Goal: Navigation & Orientation: Find specific page/section

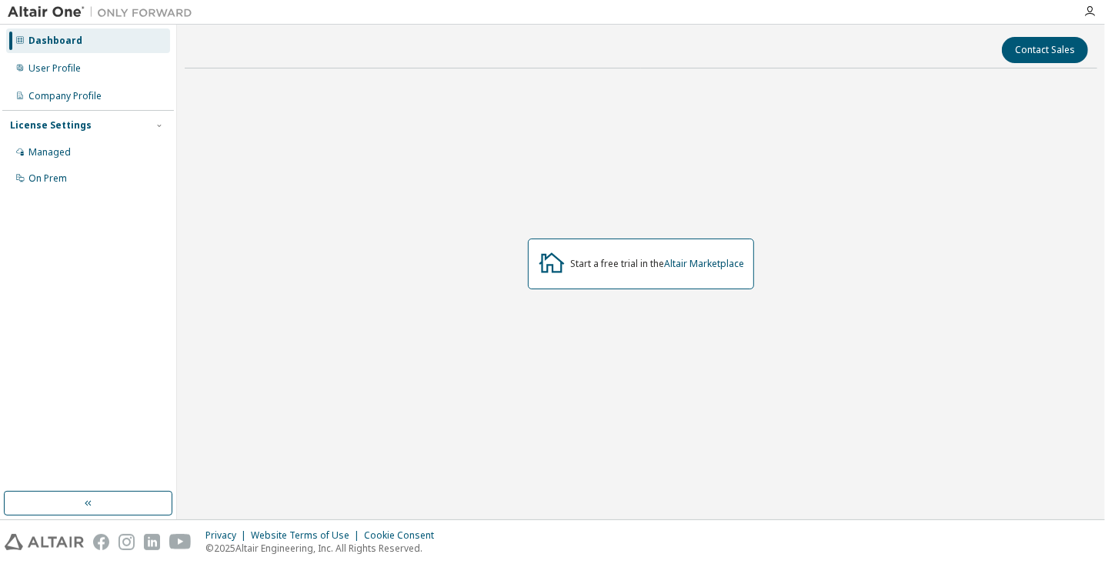
click at [640, 102] on div "Start a free trial in the Altair Marketplace" at bounding box center [641, 264] width 913 height 366
click at [1094, 12] on icon "button" at bounding box center [1090, 11] width 12 height 12
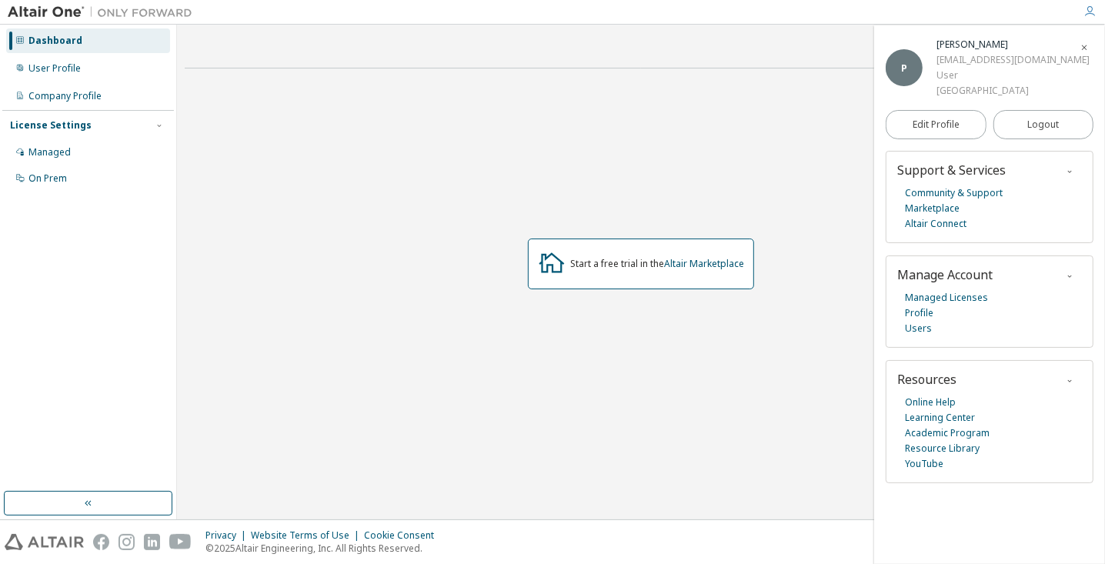
click at [48, 42] on div "Dashboard" at bounding box center [55, 41] width 54 height 12
click at [1041, 122] on span "Logout" at bounding box center [1043, 124] width 32 height 15
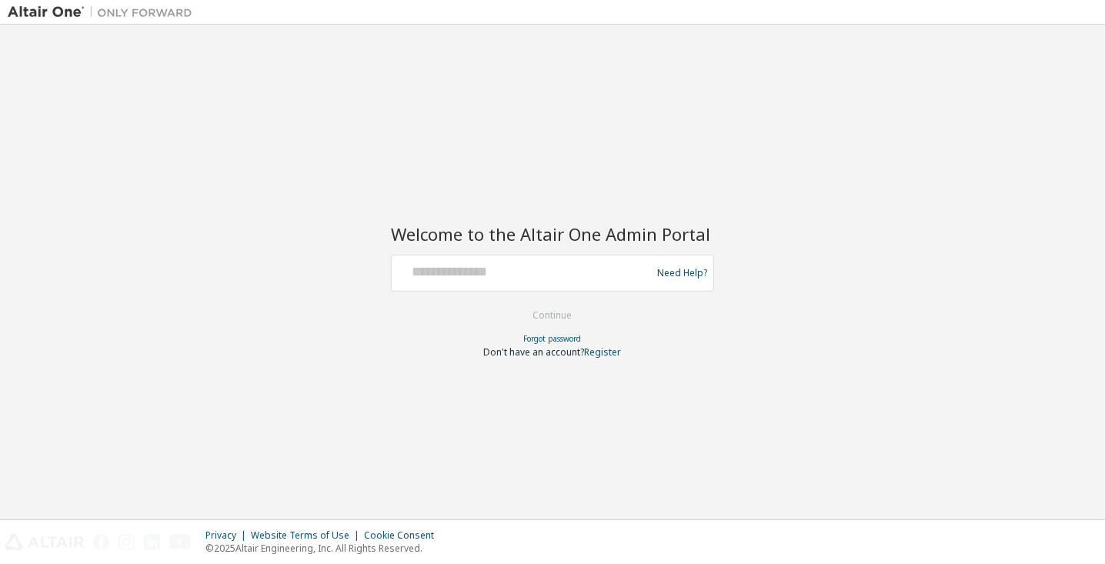
drag, startPoint x: 1041, startPoint y: 122, endPoint x: 725, endPoint y: 120, distance: 315.6
click at [725, 120] on div "Welcome to the Altair One Admin Portal Need Help? Please make sure that you pro…" at bounding box center [553, 271] width 1090 height 479
click at [470, 282] on div at bounding box center [524, 273] width 252 height 29
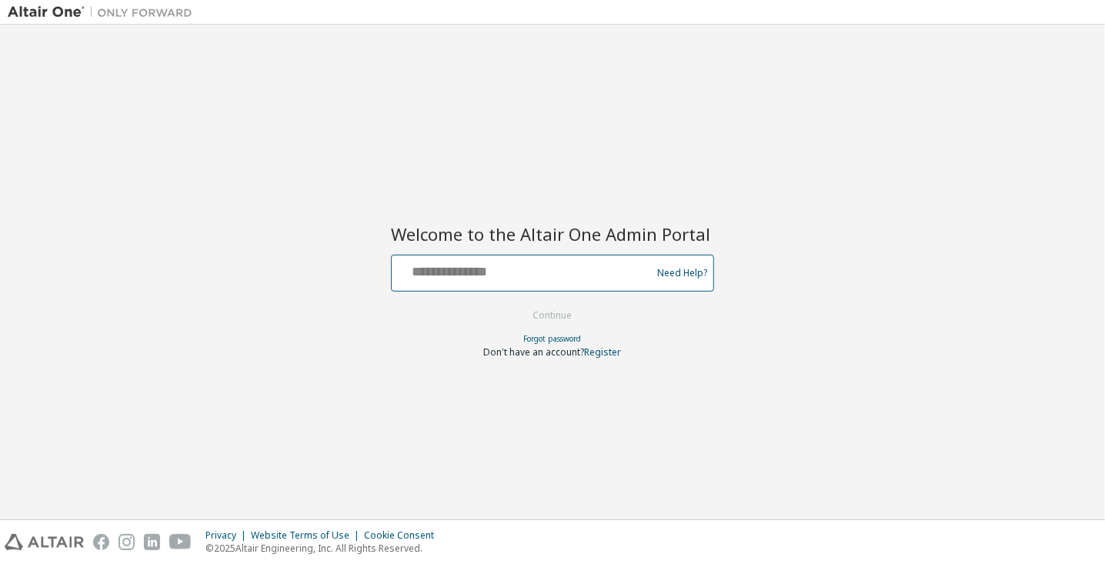
click at [462, 263] on input "text" at bounding box center [524, 270] width 252 height 22
type input "**********"
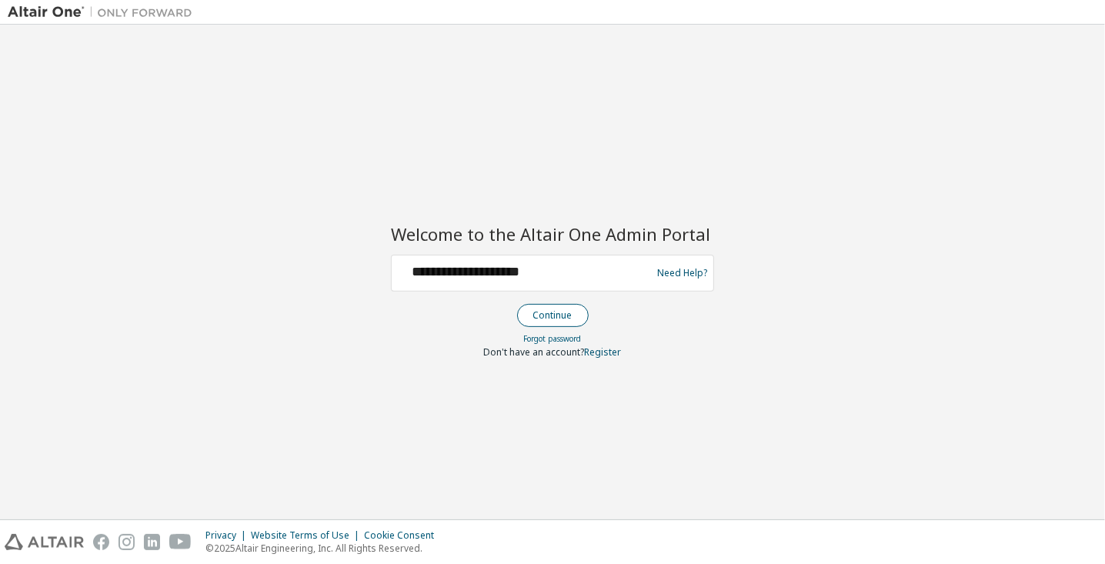
click at [549, 316] on button "Continue" at bounding box center [553, 315] width 72 height 23
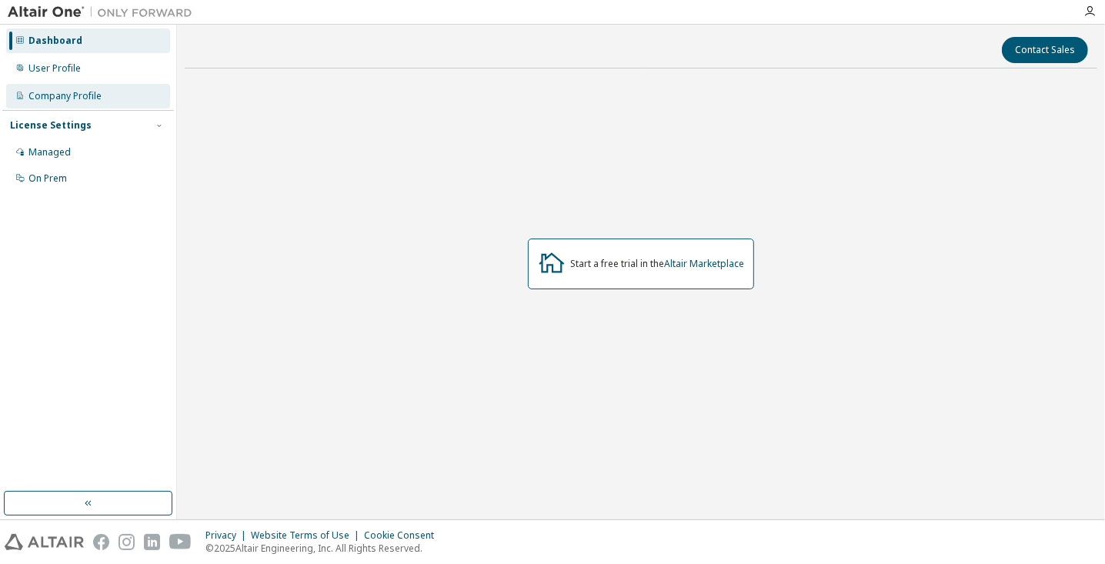
click at [86, 94] on div "Company Profile" at bounding box center [64, 96] width 73 height 12
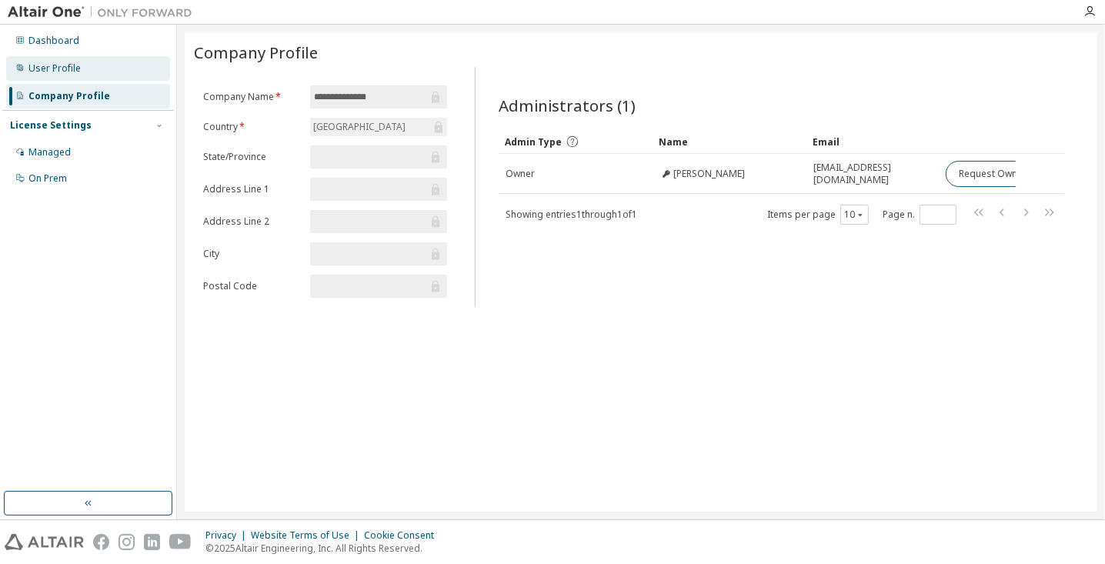
click at [88, 77] on div "User Profile" at bounding box center [88, 68] width 164 height 25
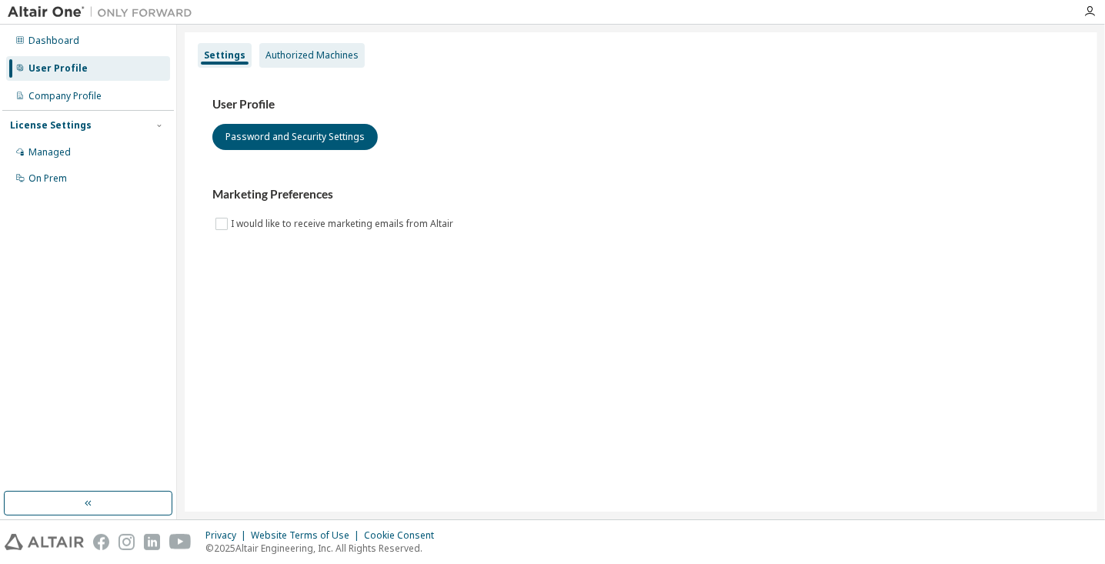
click at [312, 52] on div "Authorized Machines" at bounding box center [312, 55] width 93 height 12
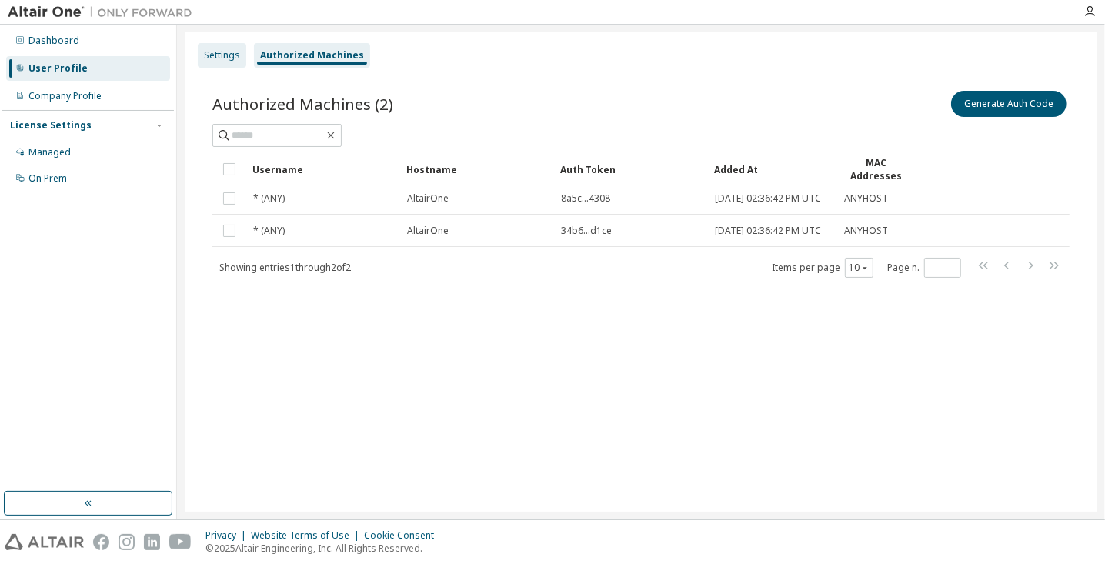
click at [222, 59] on div "Settings" at bounding box center [222, 55] width 36 height 12
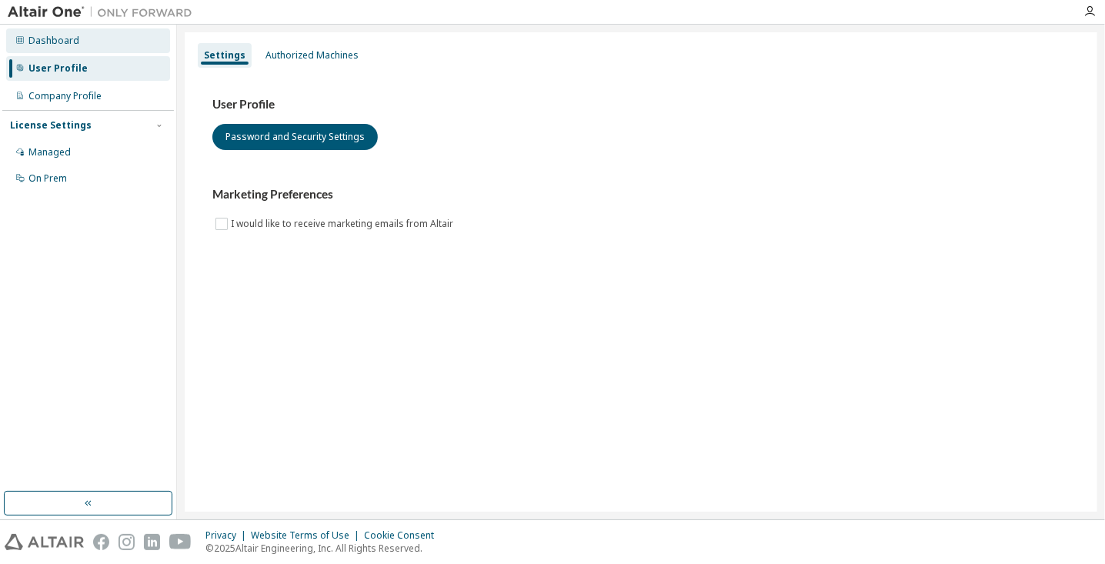
click at [63, 44] on div "Dashboard" at bounding box center [53, 41] width 51 height 12
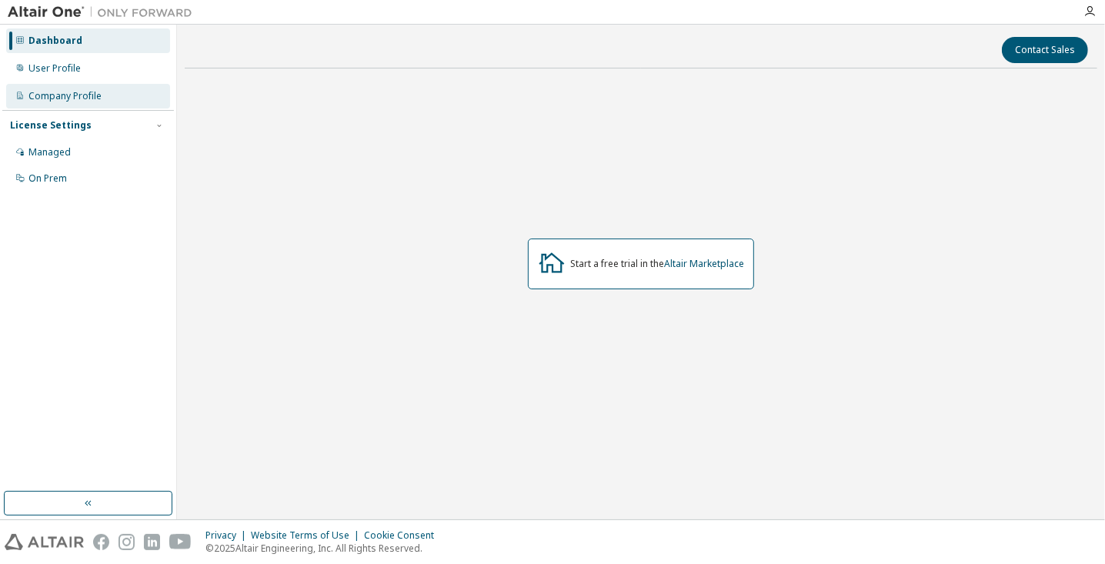
click at [57, 89] on div "Company Profile" at bounding box center [88, 96] width 164 height 25
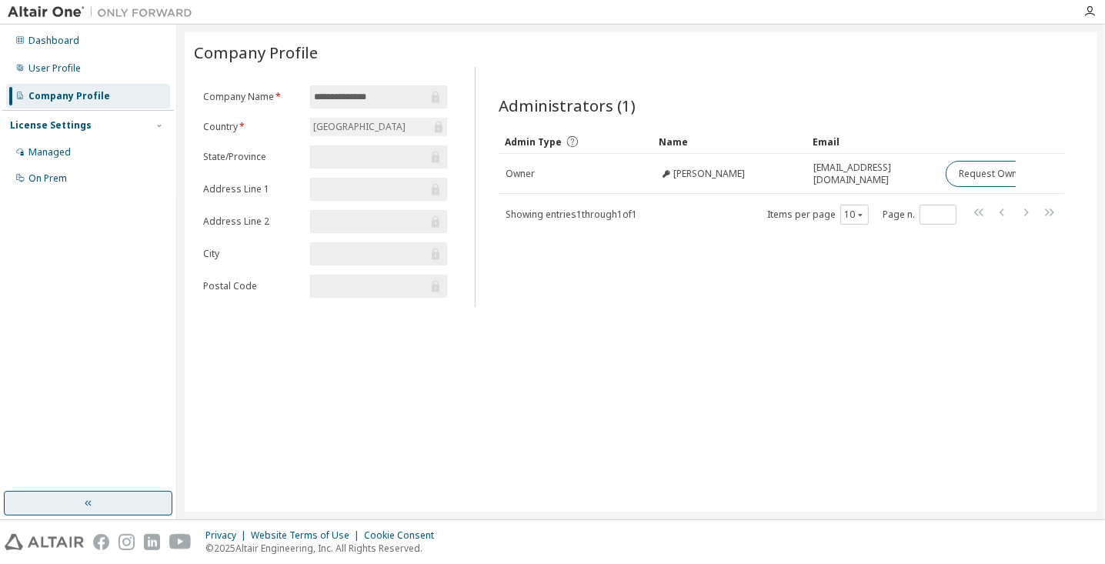
click at [68, 510] on button "button" at bounding box center [88, 503] width 169 height 25
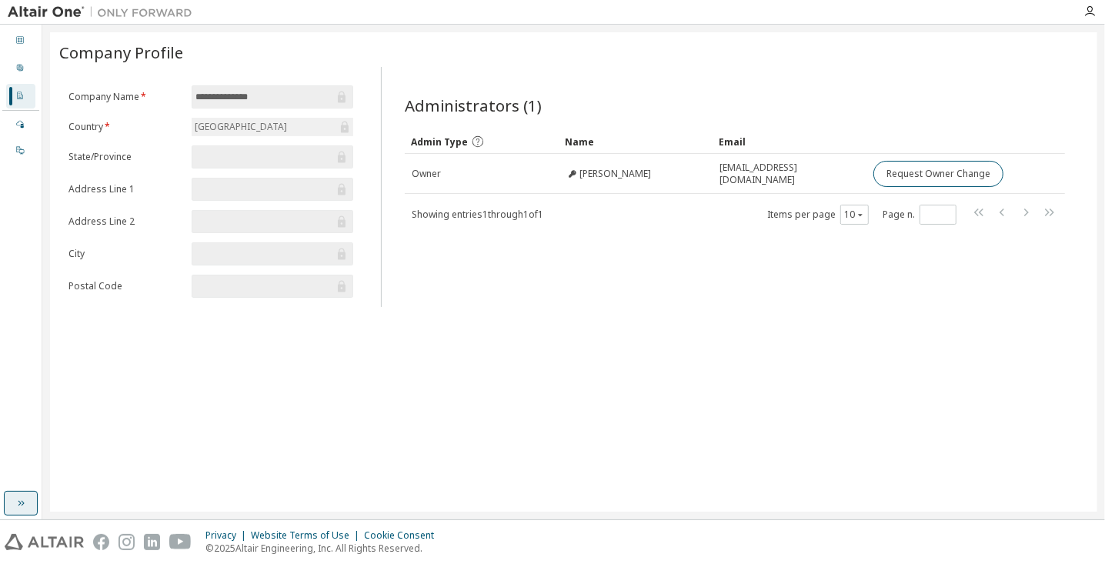
click at [13, 499] on button "button" at bounding box center [21, 503] width 34 height 25
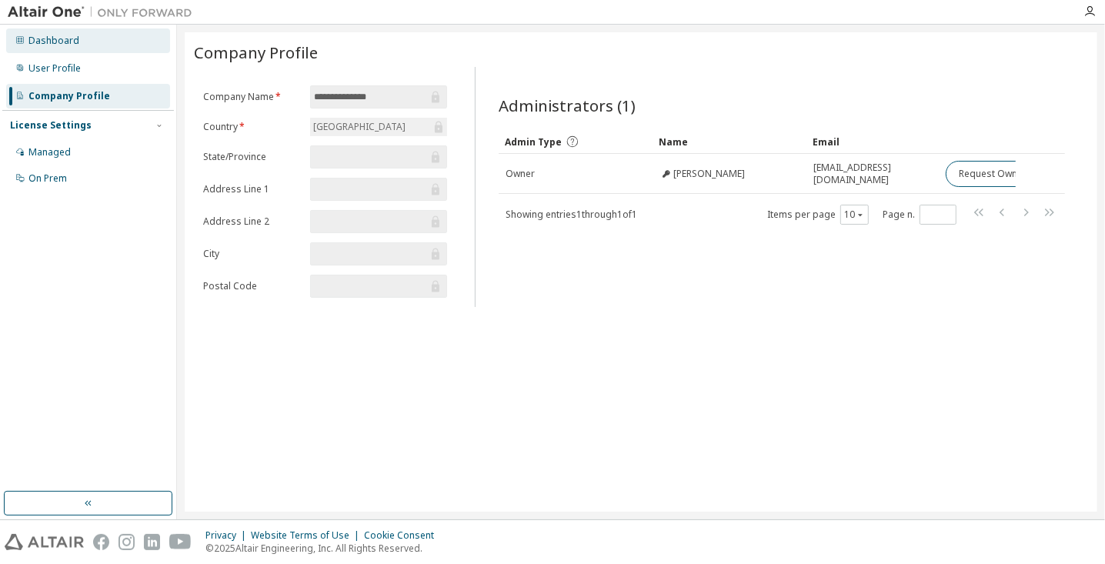
click at [86, 39] on div "Dashboard" at bounding box center [88, 40] width 164 height 25
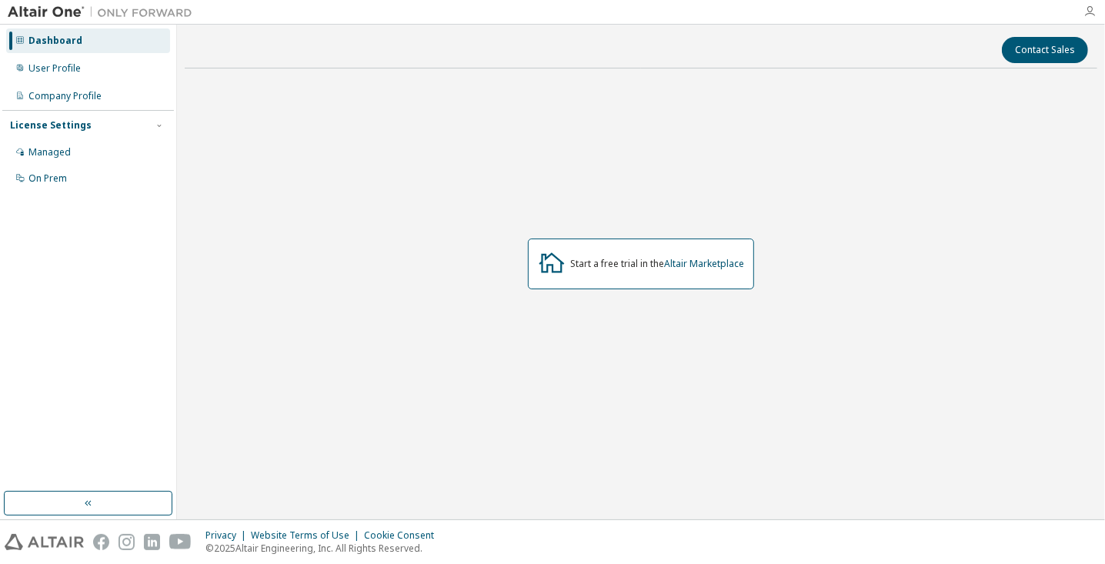
click at [1090, 17] on icon "button" at bounding box center [1090, 11] width 12 height 12
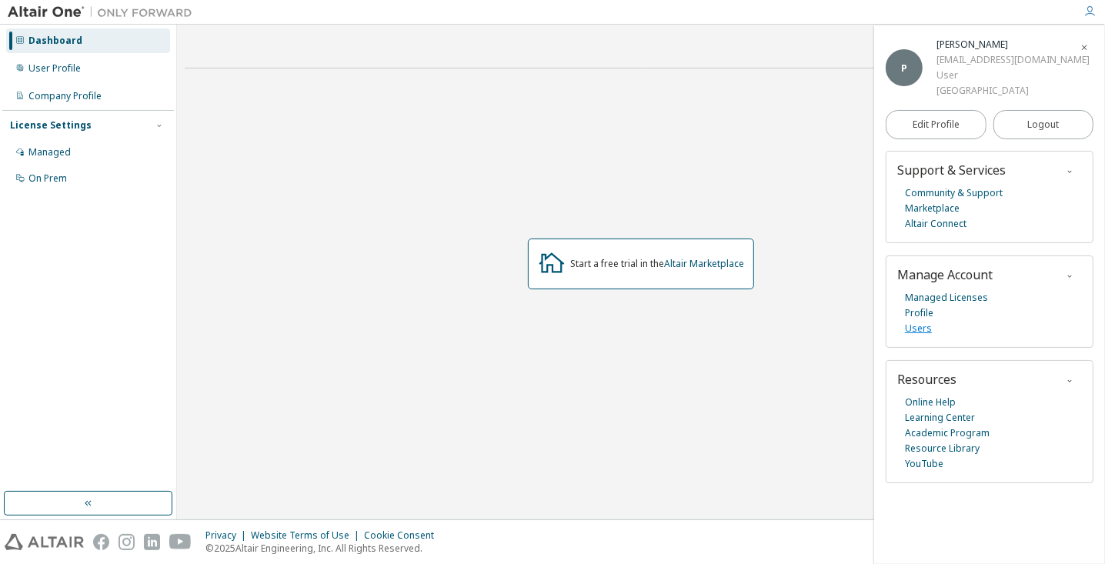
click at [910, 326] on link "Users" at bounding box center [918, 328] width 27 height 15
click at [1080, 48] on icon "button" at bounding box center [1084, 47] width 9 height 9
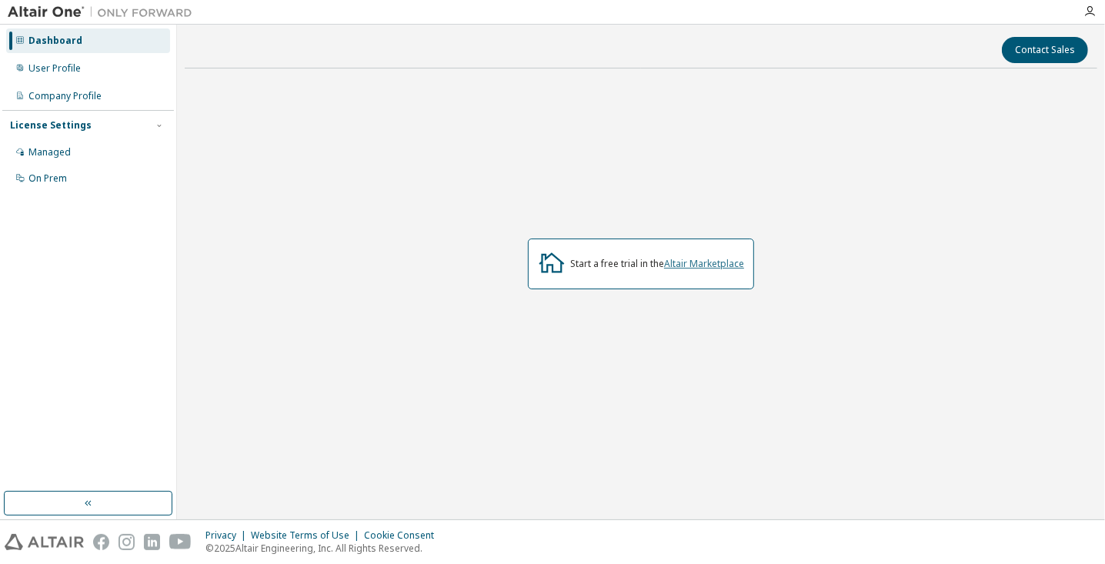
click at [707, 263] on link "Altair Marketplace" at bounding box center [704, 263] width 80 height 13
click at [580, 263] on div "Start a free trial in the Altair Marketplace" at bounding box center [657, 264] width 174 height 12
click at [555, 259] on icon at bounding box center [552, 263] width 28 height 28
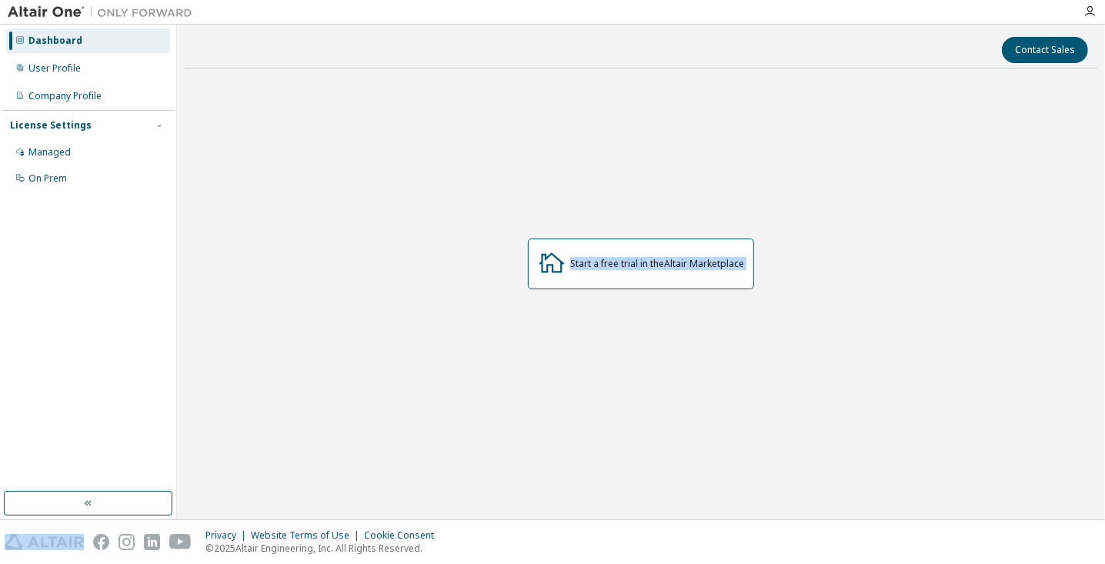
click at [555, 259] on icon at bounding box center [552, 263] width 28 height 28
click at [236, 75] on div "Contact Sales Start a free trial in the Altair Marketplace" at bounding box center [641, 271] width 913 height 479
click at [139, 11] on img at bounding box center [104, 12] width 192 height 15
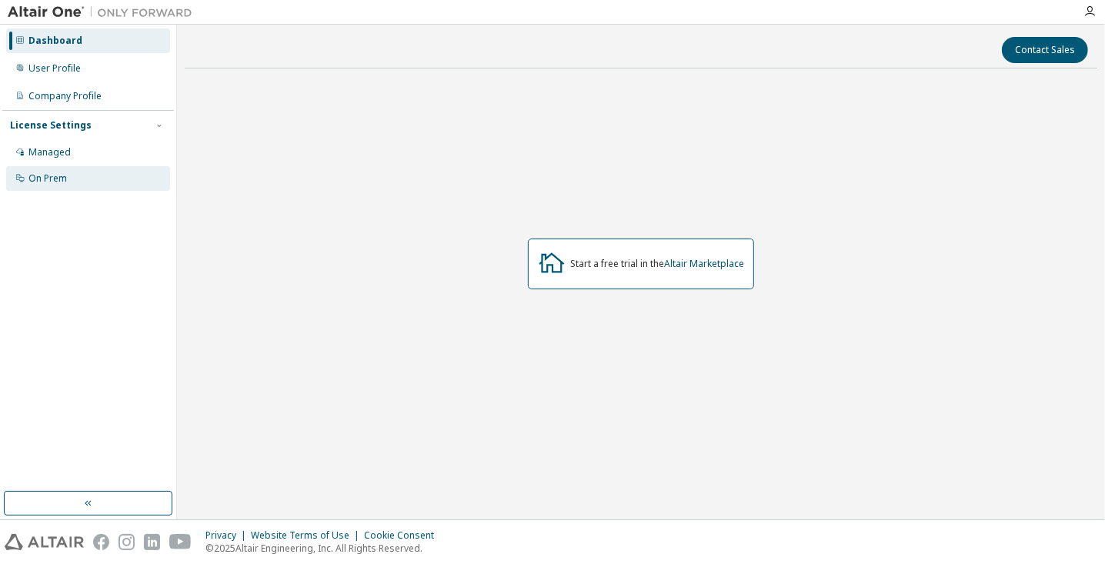
click at [102, 188] on div "On Prem" at bounding box center [88, 178] width 164 height 25
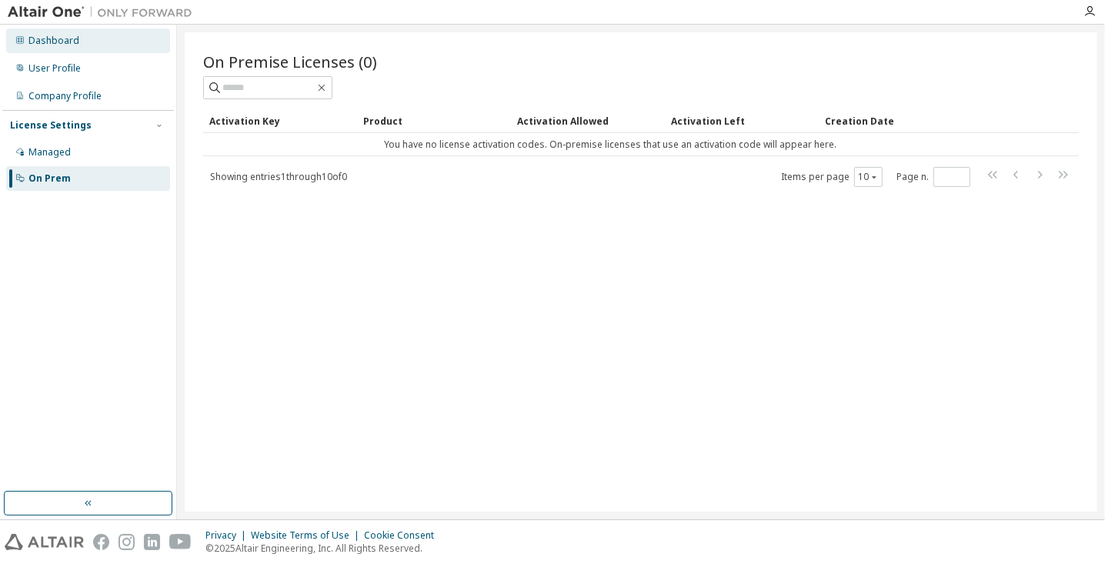
click at [72, 42] on div "Dashboard" at bounding box center [53, 41] width 51 height 12
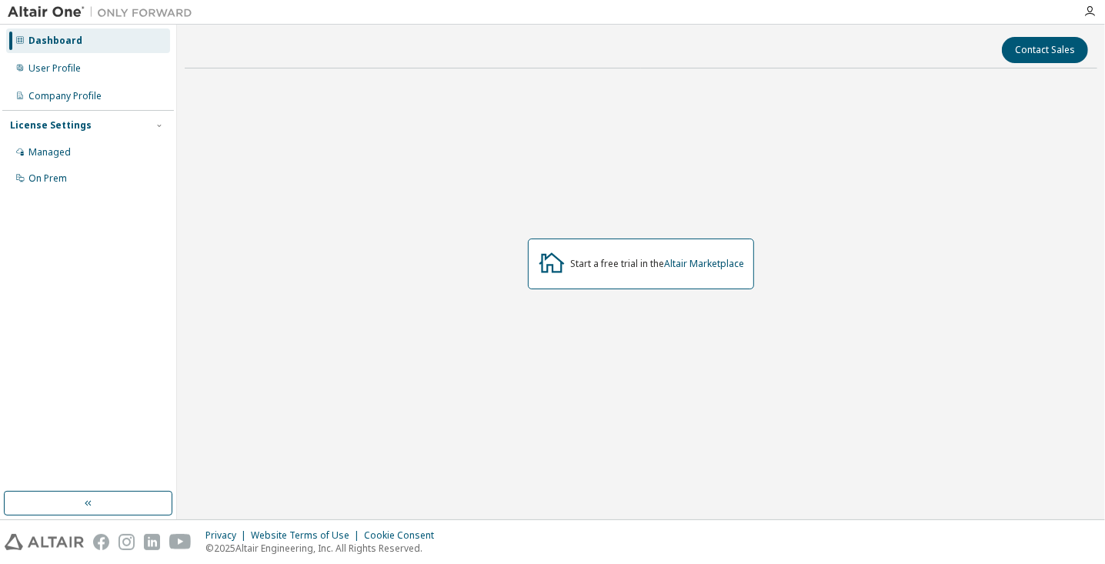
click at [31, 543] on img at bounding box center [44, 542] width 79 height 16
click at [704, 83] on div "Start a free trial in the Altair Marketplace" at bounding box center [641, 264] width 913 height 366
click at [620, 114] on div "Start a free trial in the Altair Marketplace" at bounding box center [641, 264] width 913 height 366
